Goal: Task Accomplishment & Management: Use online tool/utility

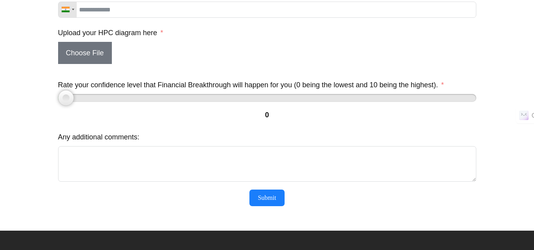
scroll to position [182, 0]
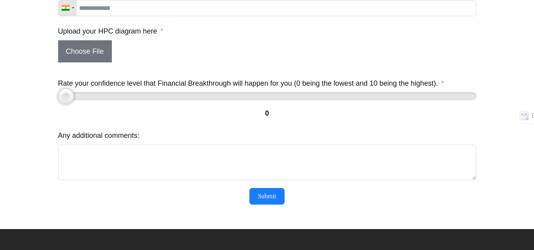
click at [211, 96] on div "Rate your confidence level that Financial Breakthrough will happen for you (0 b…" at bounding box center [267, 98] width 418 height 44
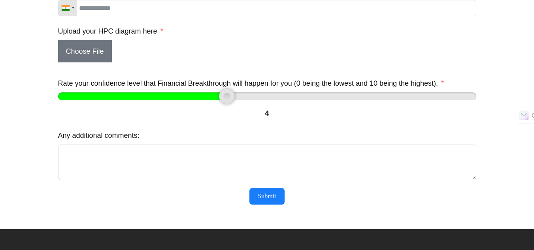
click at [218, 99] on div at bounding box center [267, 96] width 418 height 8
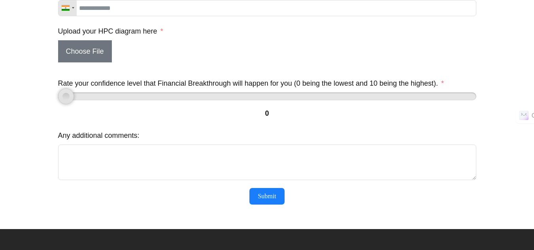
click at [53, 92] on div "Your Financial Breakthrough Accelerator Journey hpc-diagram-financial-breakthro…" at bounding box center [267, 46] width 435 height 365
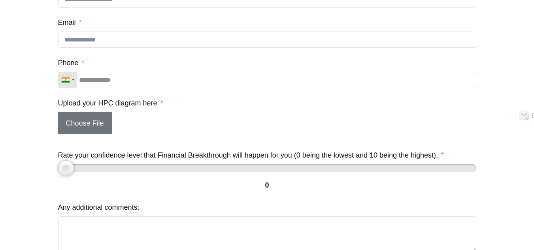
scroll to position [108, 0]
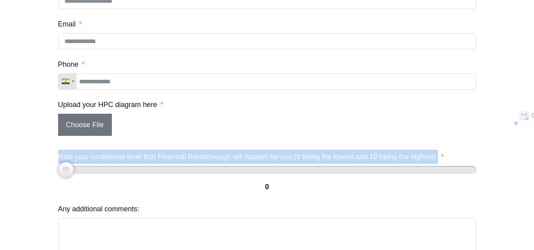
drag, startPoint x: 59, startPoint y: 162, endPoint x: 446, endPoint y: 158, distance: 386.8
click at [446, 158] on div "Rate your confidence level that Financial Breakthrough will happen for you (0 b…" at bounding box center [267, 172] width 418 height 44
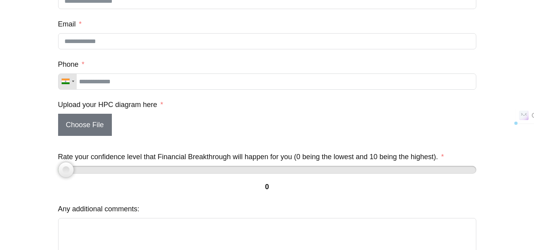
click at [445, 158] on div "Rate your confidence level that Financial Breakthrough will happen for you (0 b…" at bounding box center [267, 172] width 418 height 44
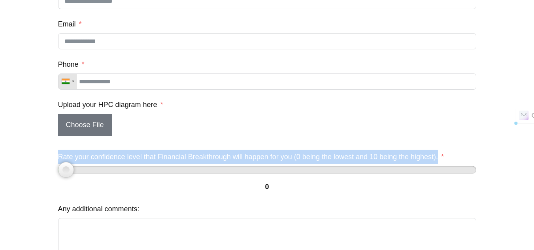
drag, startPoint x: 439, startPoint y: 162, endPoint x: 60, endPoint y: 162, distance: 378.1
click at [60, 162] on label "Rate your confidence level that Financial Breakthrough will happen for you (0 b…" at bounding box center [251, 157] width 386 height 14
click at [151, 171] on div at bounding box center [267, 170] width 418 height 8
type input "*"
click at [68, 175] on div at bounding box center [66, 170] width 16 height 16
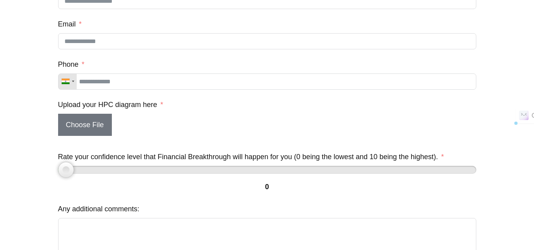
click at [11, 181] on div "Your Financial Breakthrough Accelerator Journey hpc-diagram-financial-breakthro…" at bounding box center [266, 120] width 533 height 365
